Goal: Entertainment & Leisure: Consume media (video, audio)

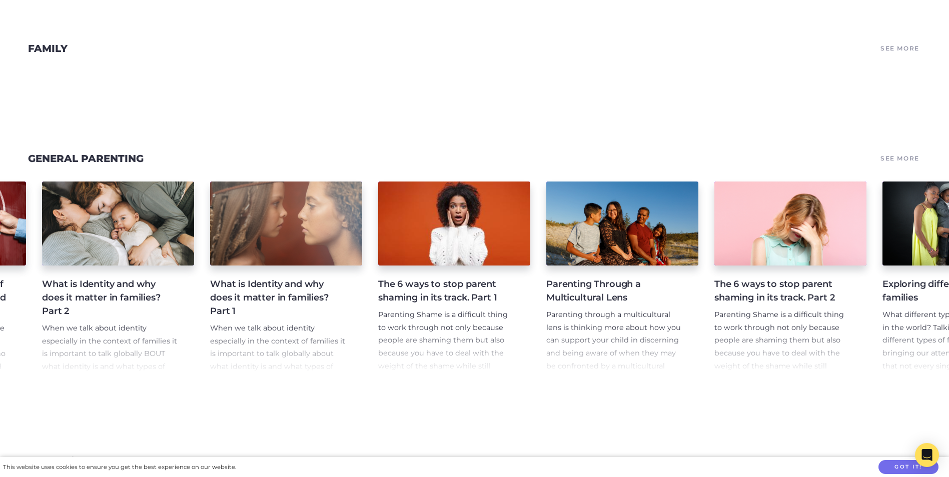
scroll to position [0, 3686]
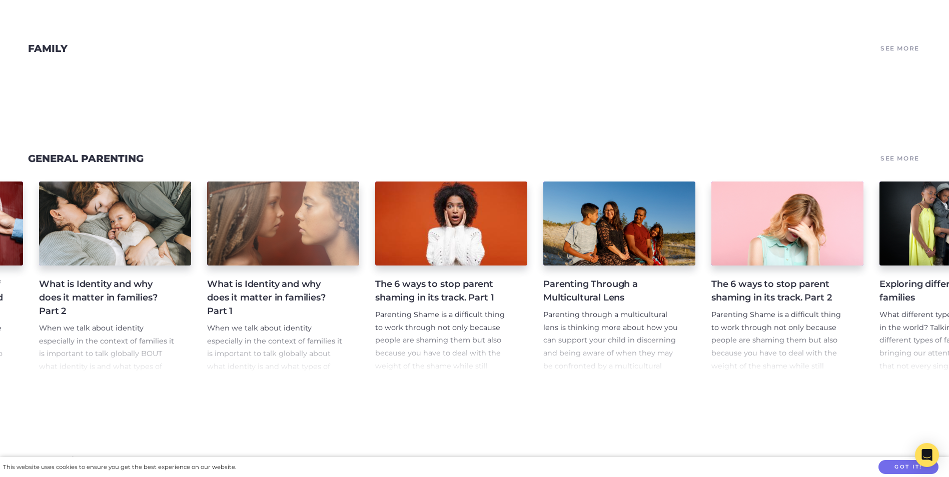
click at [448, 292] on h4 "The 6 ways to stop parent shaming in its track. Part 1" at bounding box center [443, 291] width 136 height 27
click at [450, 282] on h4 "The 6 ways to stop parent shaming in its track. Part 1" at bounding box center [443, 291] width 136 height 27
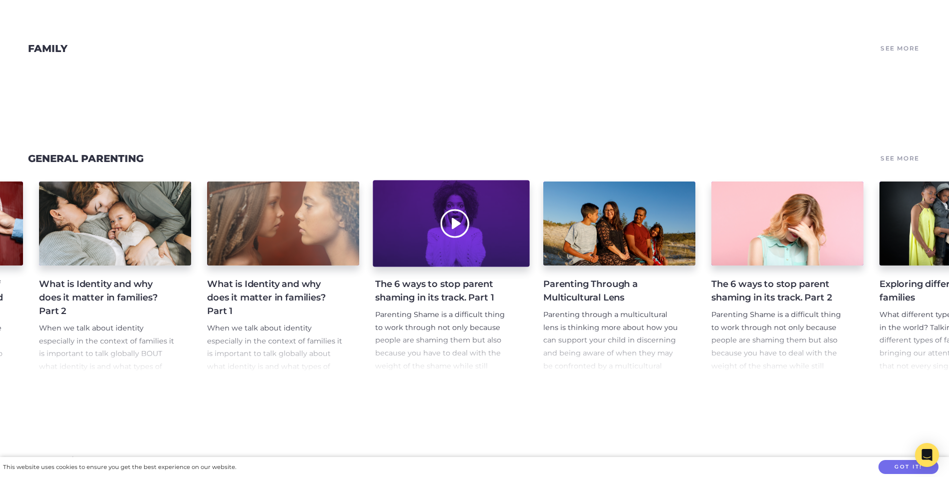
click at [451, 212] on div at bounding box center [451, 223] width 157 height 87
